Goal: Information Seeking & Learning: Compare options

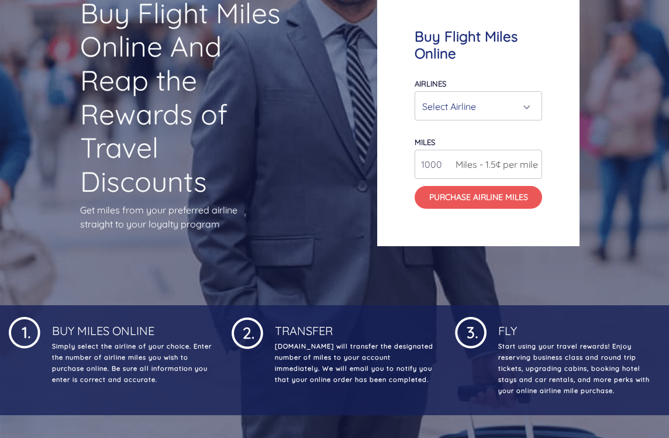
click at [530, 120] on div "Select Airline" at bounding box center [478, 106] width 126 height 28
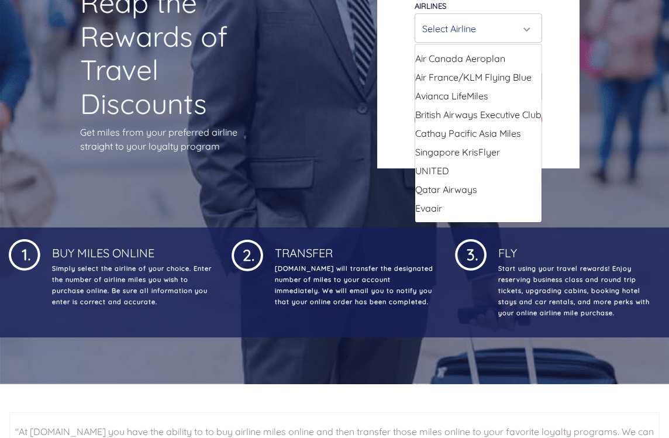
scroll to position [220, 0]
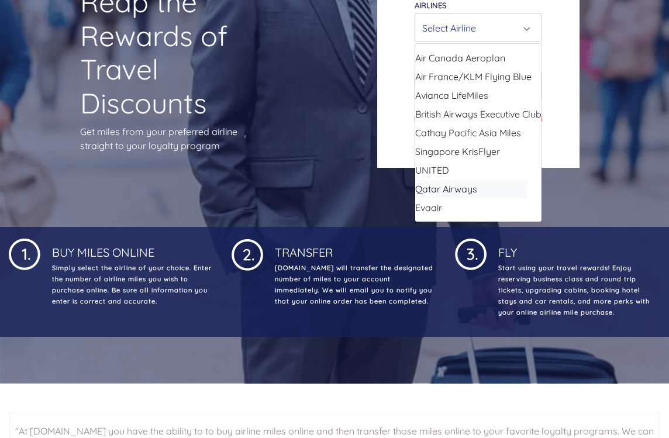
click at [490, 198] on link "Qatar Airways" at bounding box center [464, 188] width 126 height 19
select select "Qatar Airways"
type input "10000"
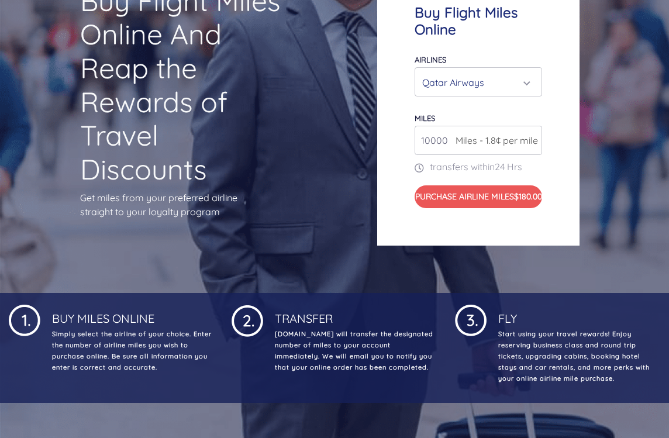
scroll to position [154, 0]
click at [532, 91] on div "Qatar Airways" at bounding box center [478, 83] width 112 height 22
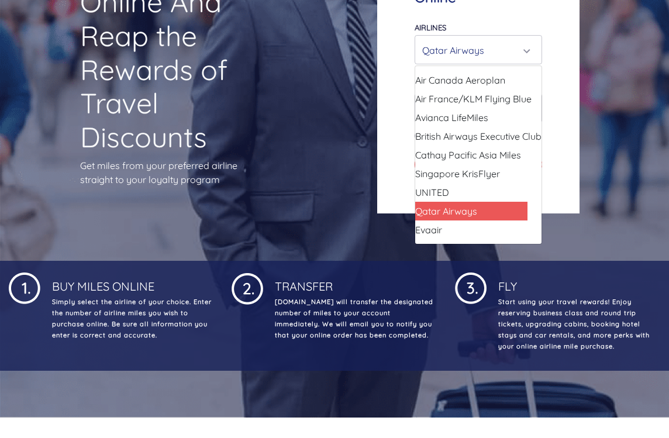
scroll to position [189, 0]
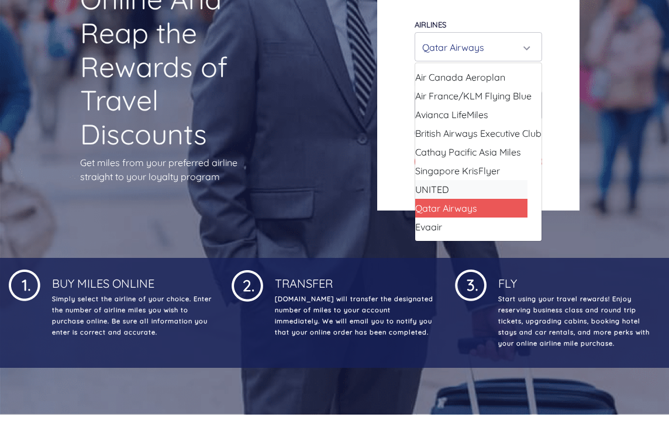
click at [492, 196] on link "UNITED" at bounding box center [464, 189] width 126 height 19
select select "UNITED"
type input "80000"
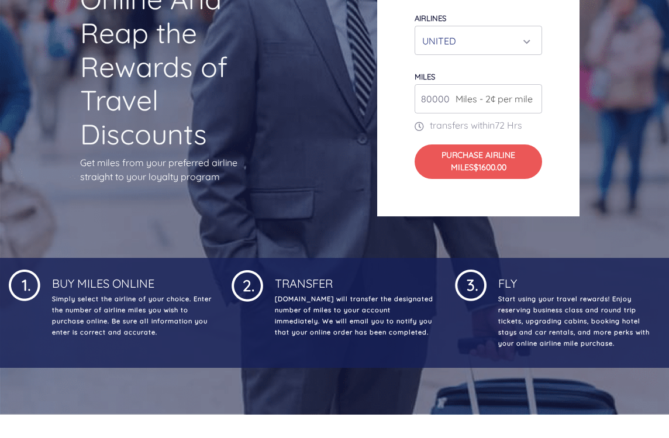
click at [532, 52] on div "UNITED" at bounding box center [478, 41] width 112 height 22
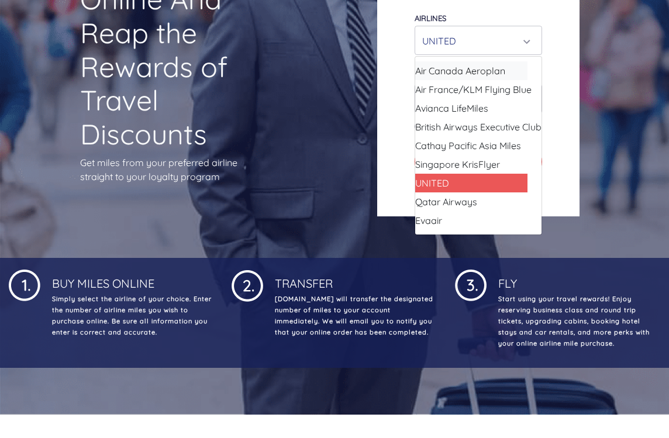
click at [523, 80] on link "Air Canada Aeroplan" at bounding box center [464, 70] width 126 height 19
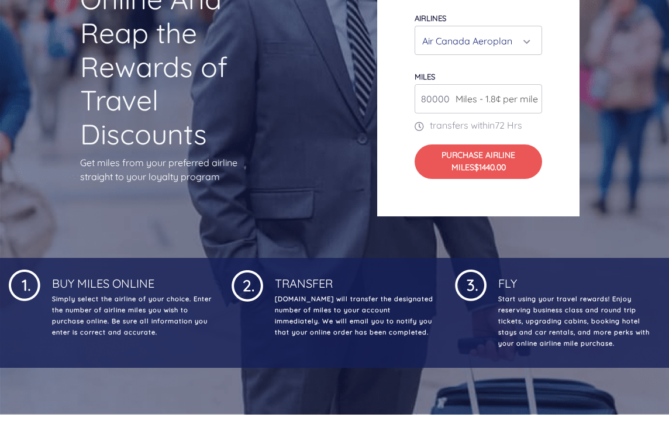
click at [525, 52] on div "Air Canada Aeroplan" at bounding box center [474, 41] width 105 height 22
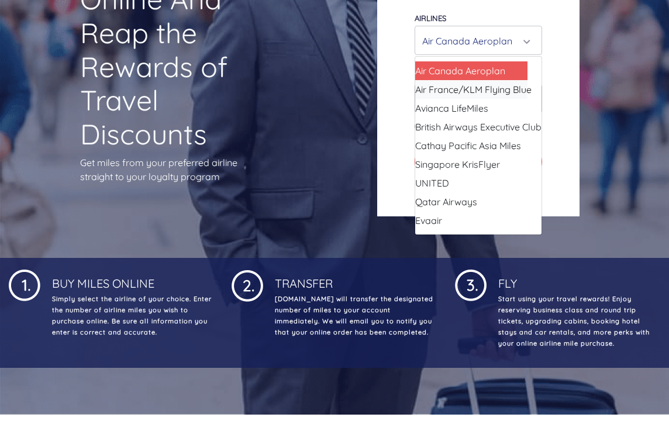
click at [510, 96] on span "Air France/KLM Flying Blue" at bounding box center [473, 89] width 116 height 14
select select "Air France/KLM Flying Blue"
type input "49000"
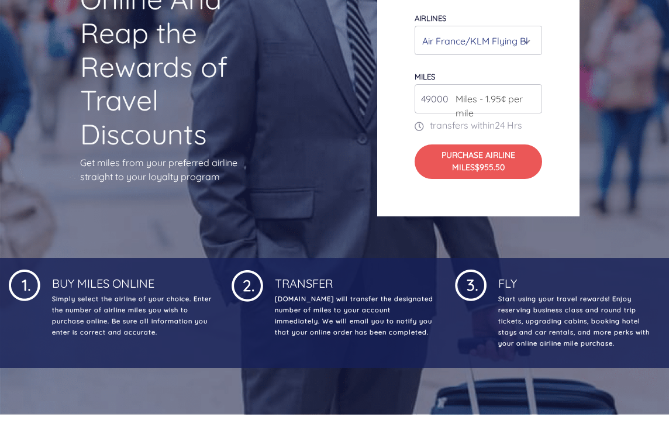
click at [524, 52] on div "Air France/KLM Flying Blue" at bounding box center [474, 41] width 105 height 22
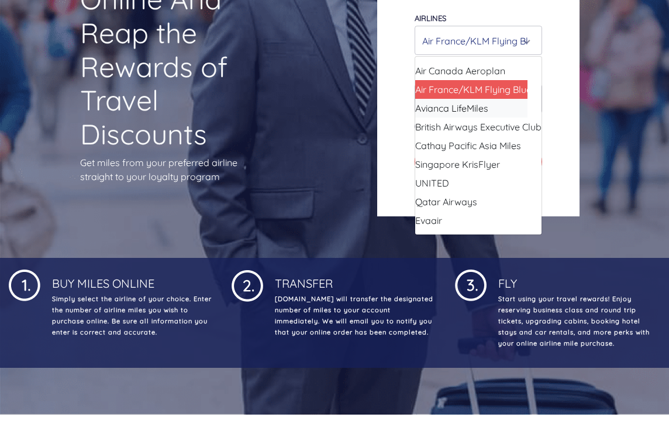
click at [490, 117] on link "Avianca LifeMiles" at bounding box center [464, 108] width 126 height 19
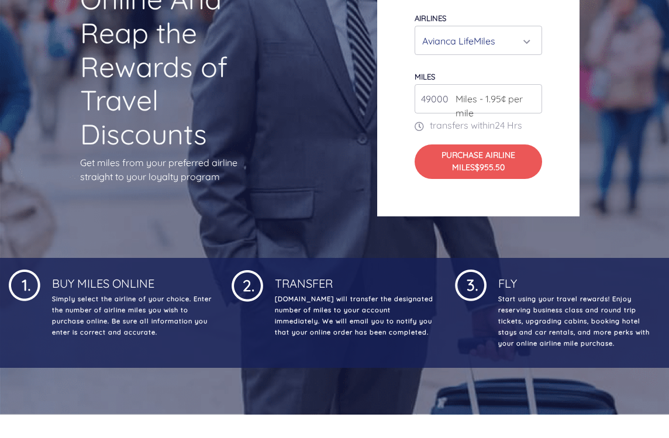
click at [533, 52] on div "Avianca LifeMiles" at bounding box center [478, 41] width 112 height 22
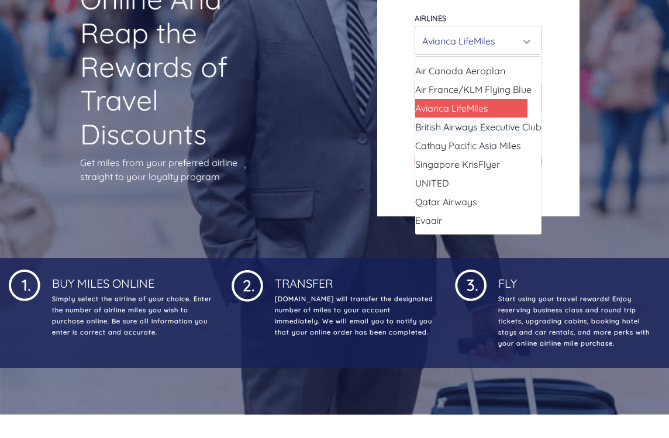
click at [504, 134] on span "British Airways Executive Club" at bounding box center [478, 127] width 126 height 14
select select "British Airways Executive Club"
type input "80000"
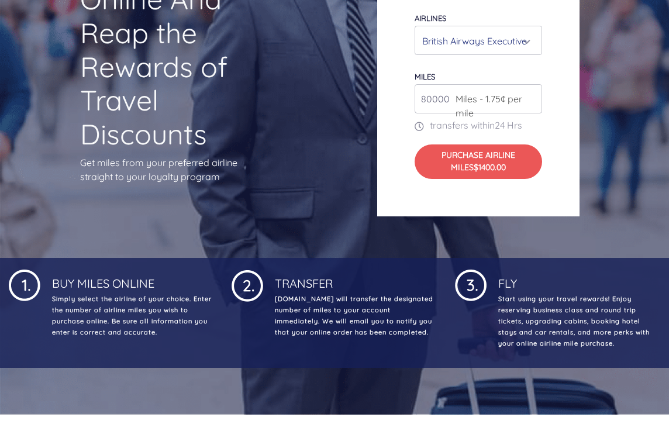
click at [535, 54] on div "British Airways Executive Club" at bounding box center [478, 40] width 126 height 28
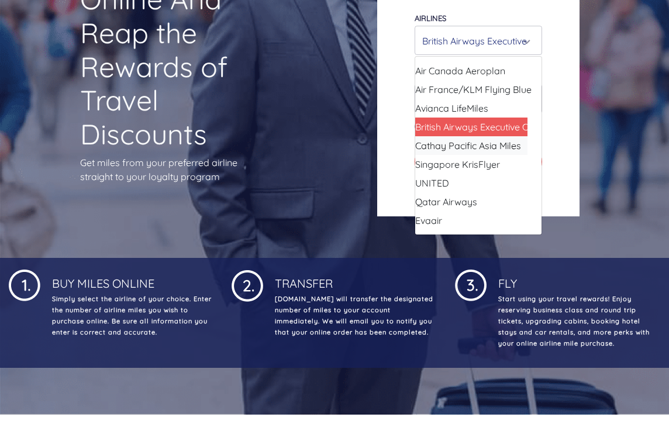
click at [501, 153] on span "Cathay Pacific Asia Miles" at bounding box center [468, 146] width 106 height 14
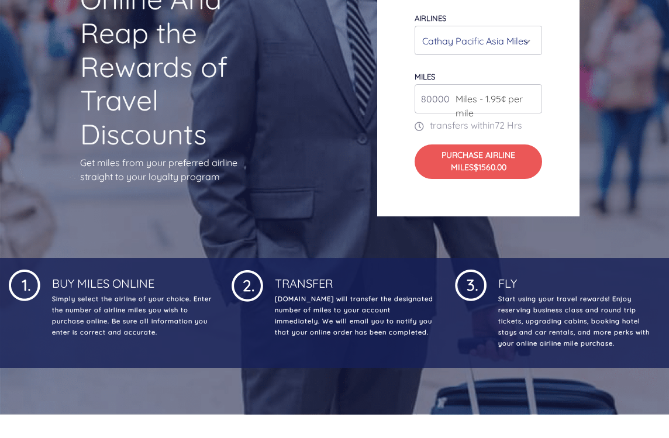
click at [535, 54] on div "Cathay Pacific Asia Miles" at bounding box center [478, 40] width 126 height 28
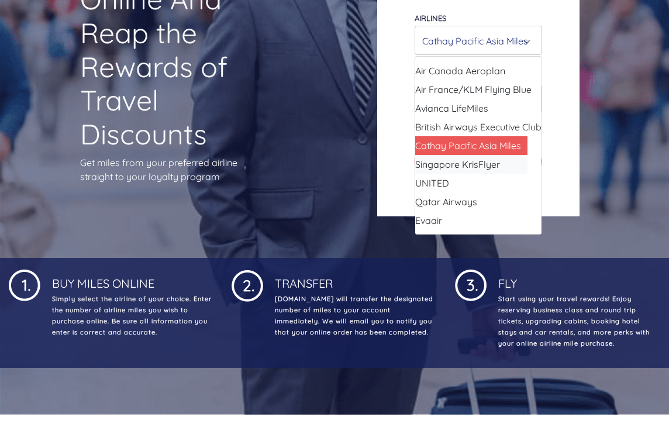
click at [506, 174] on link "Singapore KrisFlyer" at bounding box center [464, 164] width 126 height 19
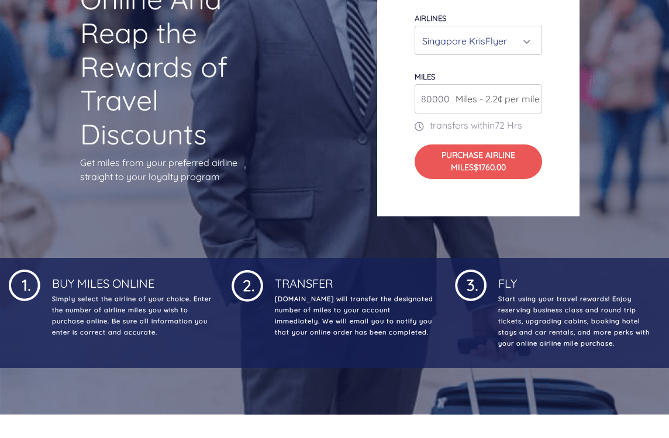
click at [531, 52] on div "Singapore KrisFlyer" at bounding box center [478, 41] width 112 height 22
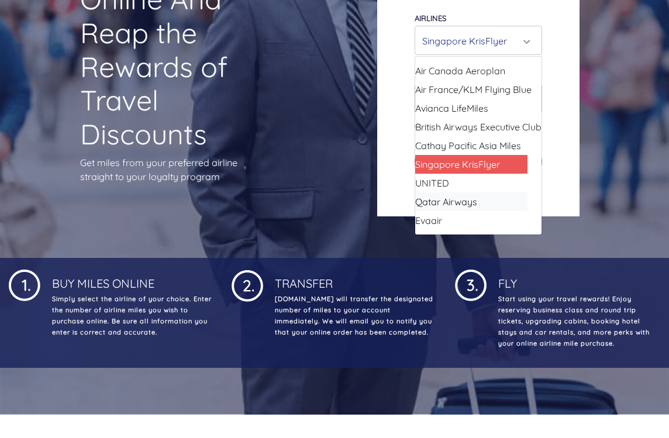
click at [501, 211] on link "Qatar Airways" at bounding box center [464, 201] width 126 height 19
select select "Qatar Airways"
type input "10000"
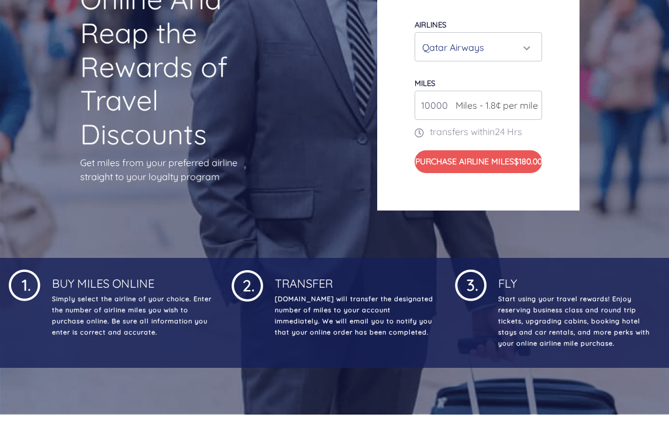
click at [538, 61] on div "Qatar Airways" at bounding box center [478, 47] width 126 height 28
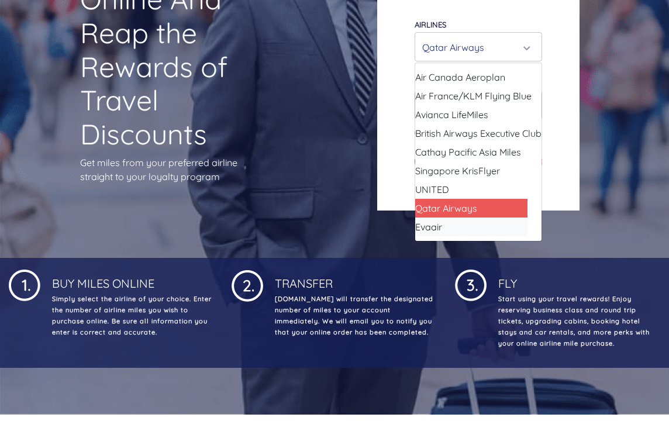
click at [470, 236] on link "Evaair" at bounding box center [464, 226] width 126 height 19
select select "Evaair"
type input "50000"
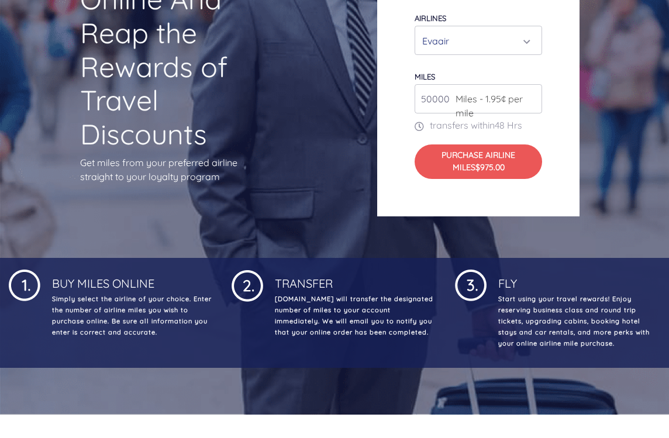
click at [537, 54] on div "Evaair" at bounding box center [478, 40] width 126 height 28
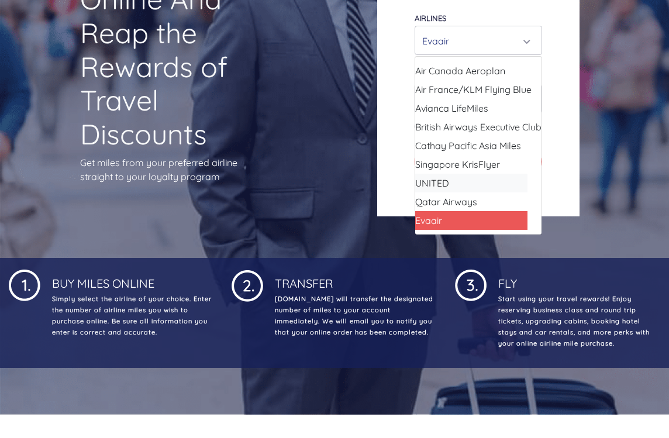
click at [481, 192] on link "UNITED" at bounding box center [464, 183] width 126 height 19
select select "UNITED"
type input "80000"
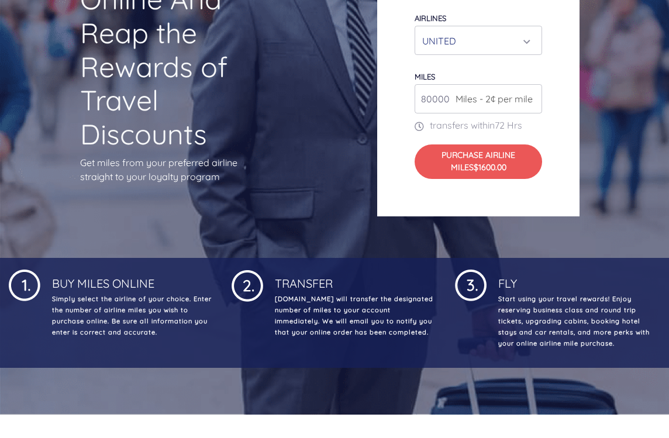
click at [534, 52] on div "UNITED" at bounding box center [478, 41] width 112 height 22
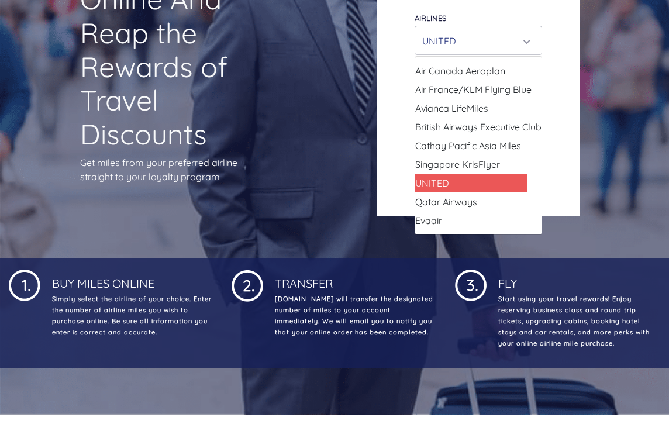
click at [572, 68] on div "Buy Flight Miles Online Airlines Air Canada Aeroplan Air France/KLM Flying Blue…" at bounding box center [478, 71] width 202 height 290
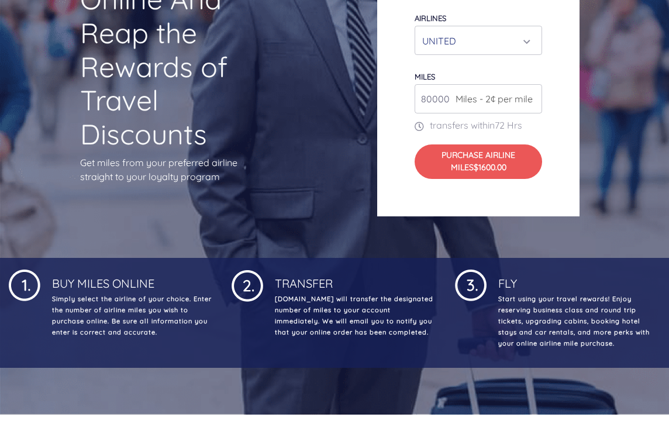
click at [531, 55] on button "UNITED" at bounding box center [477, 40] width 127 height 29
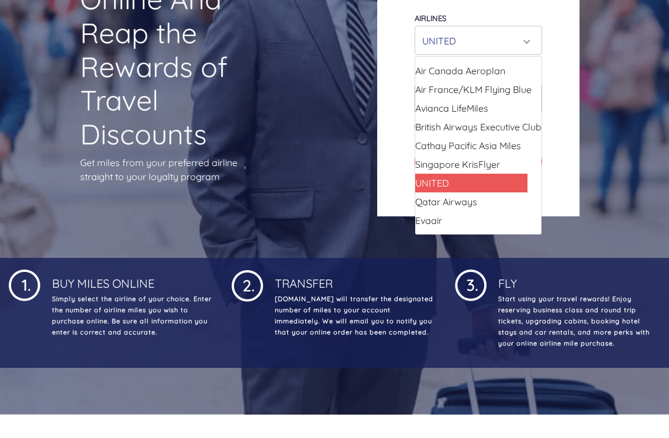
click at [539, 54] on div "UNITED" at bounding box center [478, 40] width 126 height 28
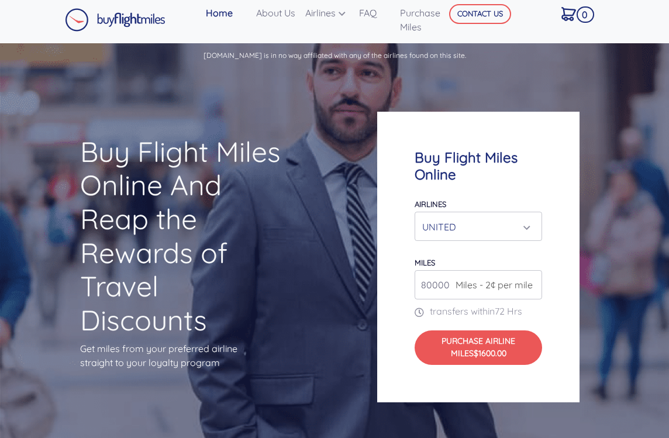
scroll to position [0, 0]
